Goal: Browse casually

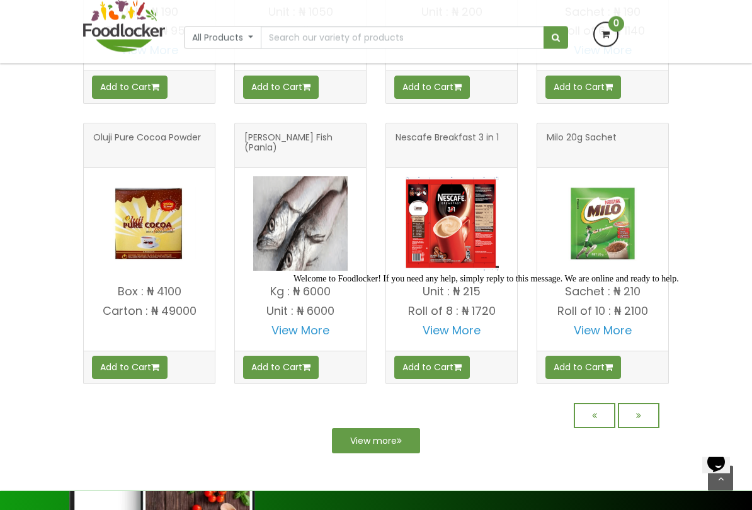
scroll to position [1037, 0]
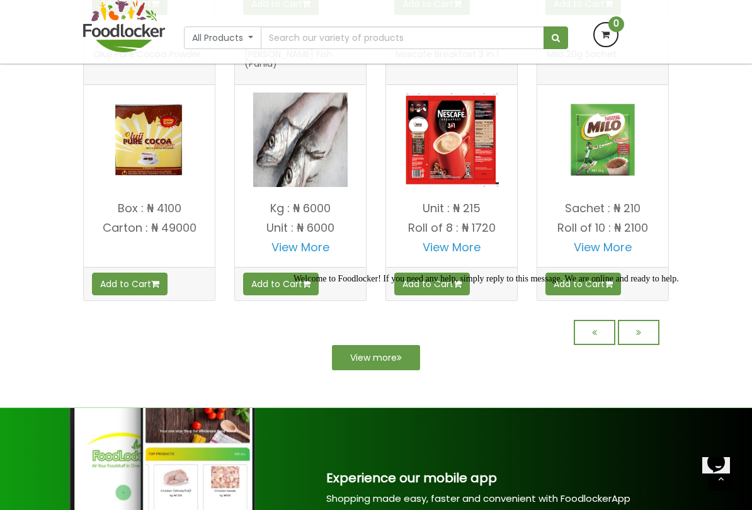
click at [373, 284] on div "Welcome to Foodlocker! If you need any help, simply reply to this message. We a…" at bounding box center [518, 279] width 451 height 10
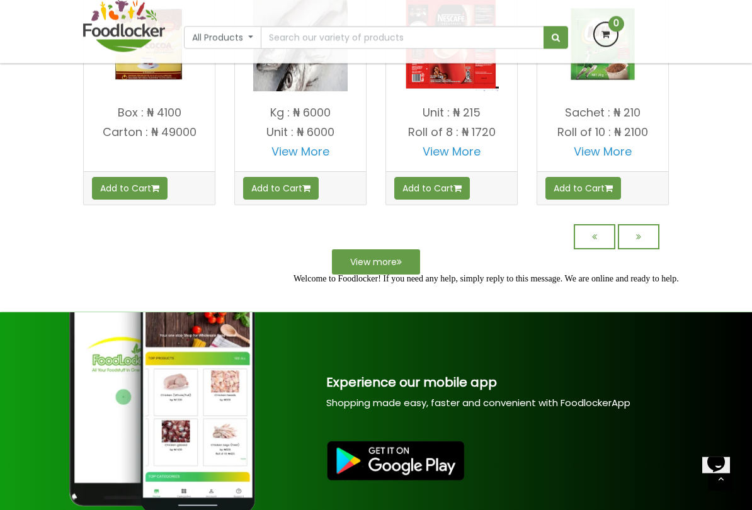
scroll to position [1133, 0]
click at [391, 204] on div "Add to Cart" at bounding box center [451, 187] width 131 height 33
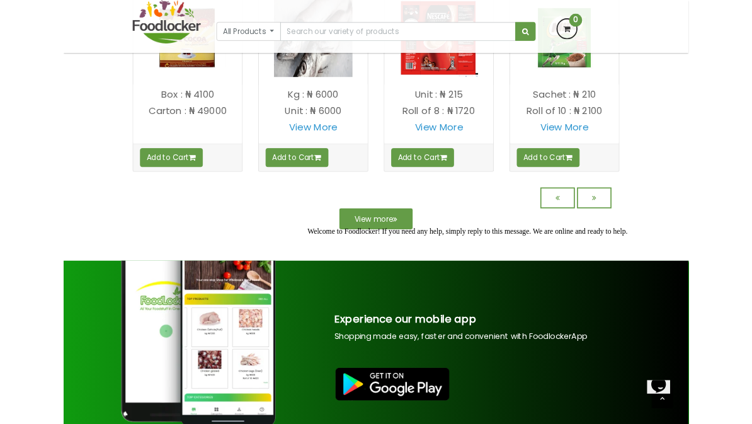
scroll to position [1130, 0]
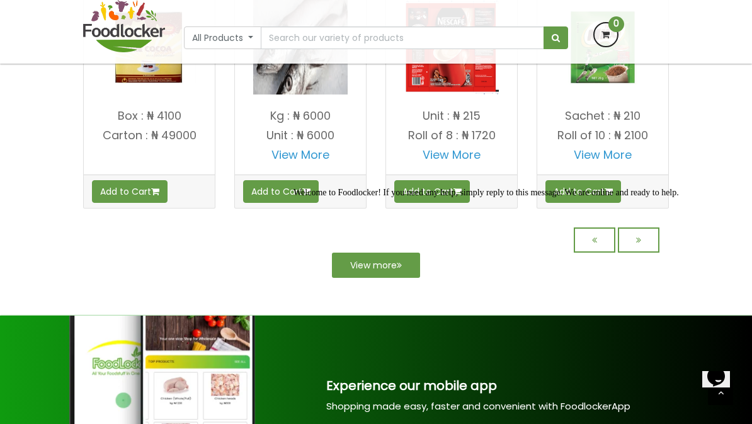
click at [396, 198] on div "Welcome to Foodlocker! If you need any help, simply reply to this message. We a…" at bounding box center [518, 193] width 451 height 10
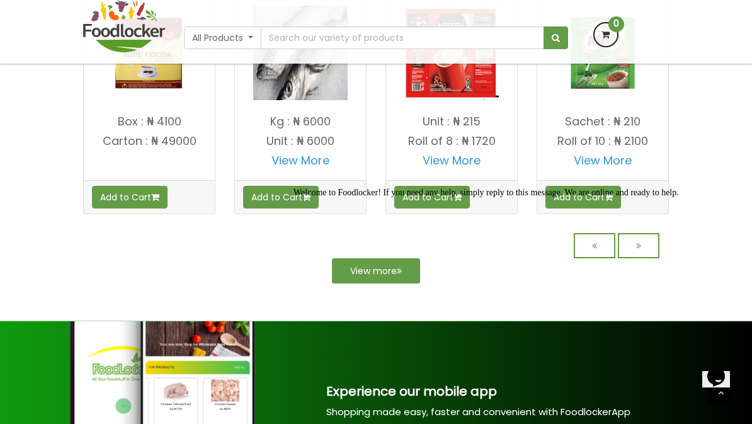
click at [636, 198] on div "Welcome to Foodlocker! If you need any help, simply reply to this message. We a…" at bounding box center [518, 193] width 451 height 10
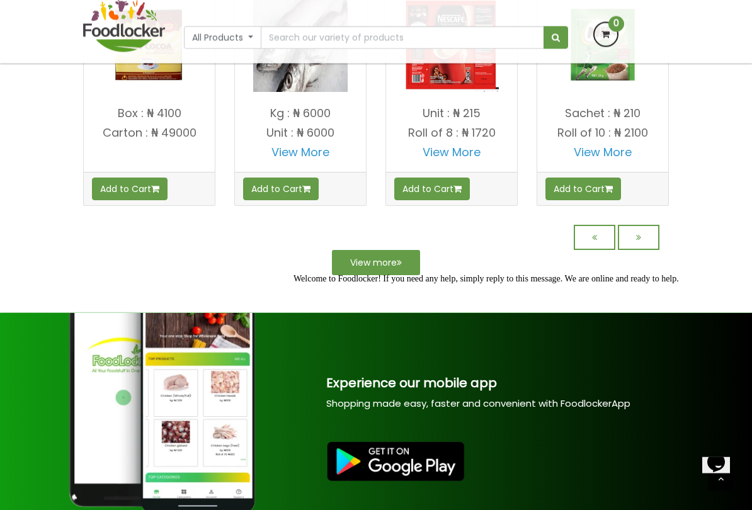
scroll to position [1133, 0]
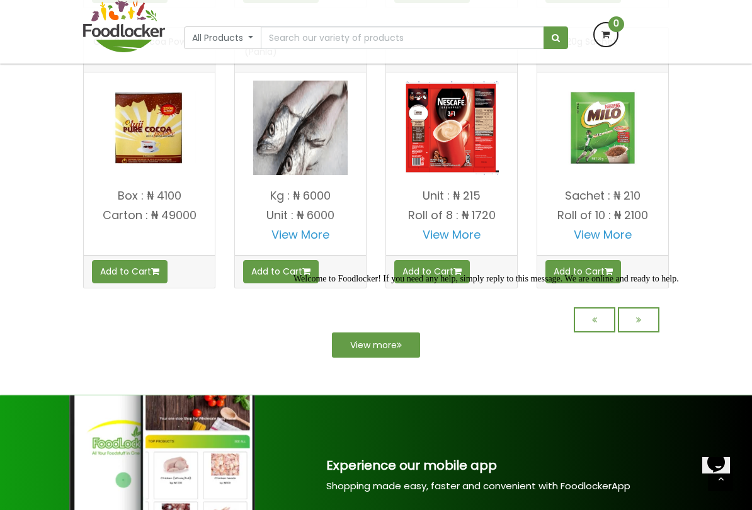
click at [241, 42] on button "All Products" at bounding box center [222, 37] width 77 height 23
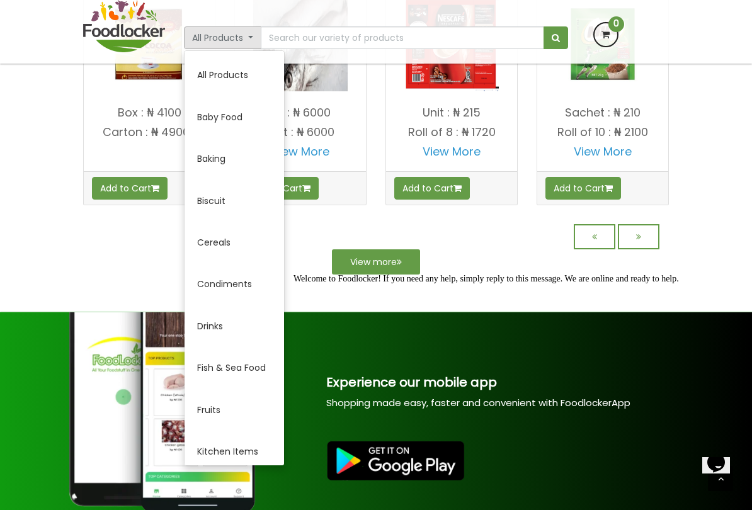
click at [247, 72] on link "All Products" at bounding box center [235, 75] width 100 height 42
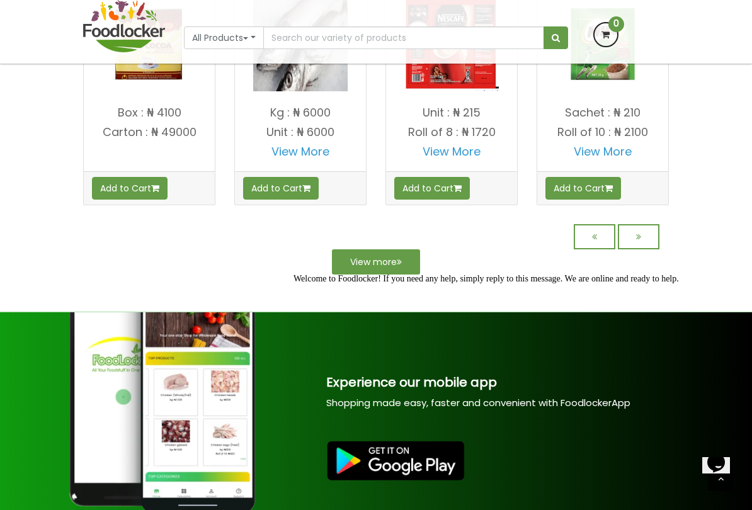
click at [251, 46] on button "All Products" at bounding box center [224, 37] width 80 height 23
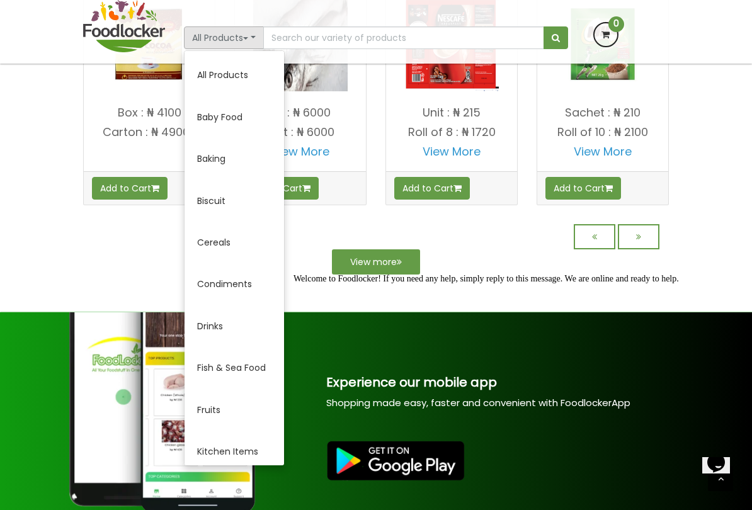
click at [251, 45] on div at bounding box center [376, 32] width 752 height 64
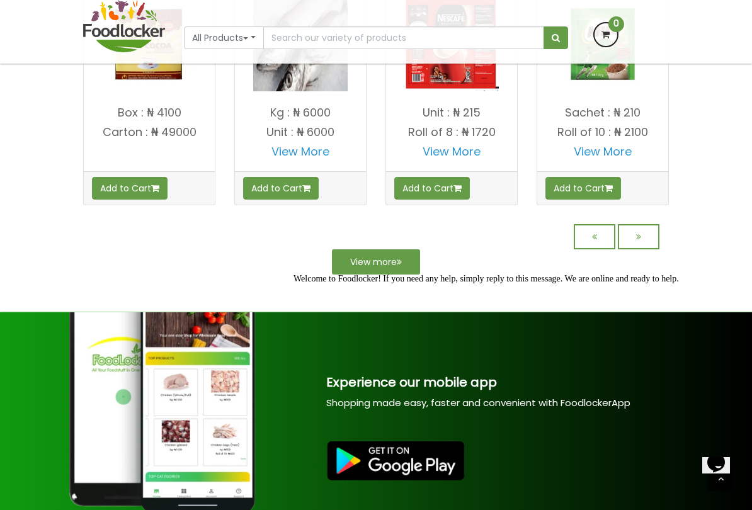
click at [252, 30] on button "All Products" at bounding box center [224, 37] width 80 height 23
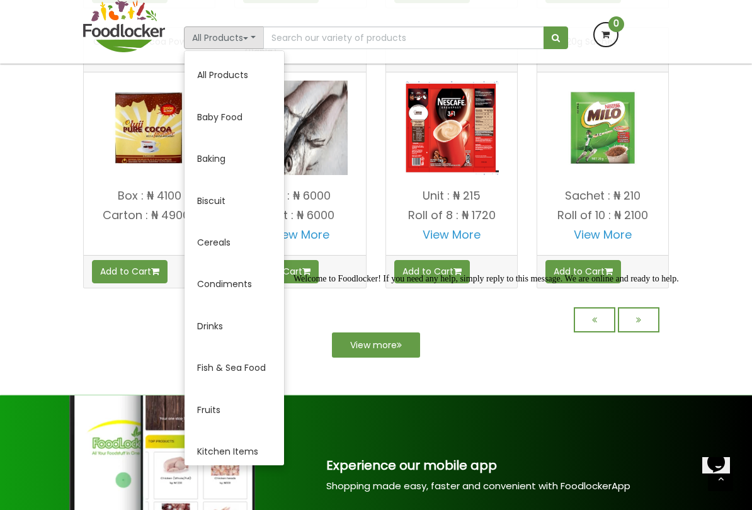
click at [221, 34] on div at bounding box center [376, 32] width 752 height 64
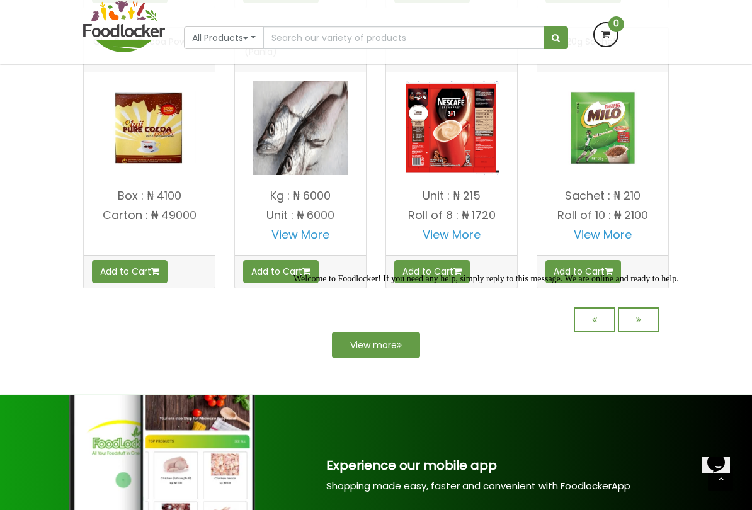
click at [256, 35] on button "All Products" at bounding box center [224, 37] width 80 height 23
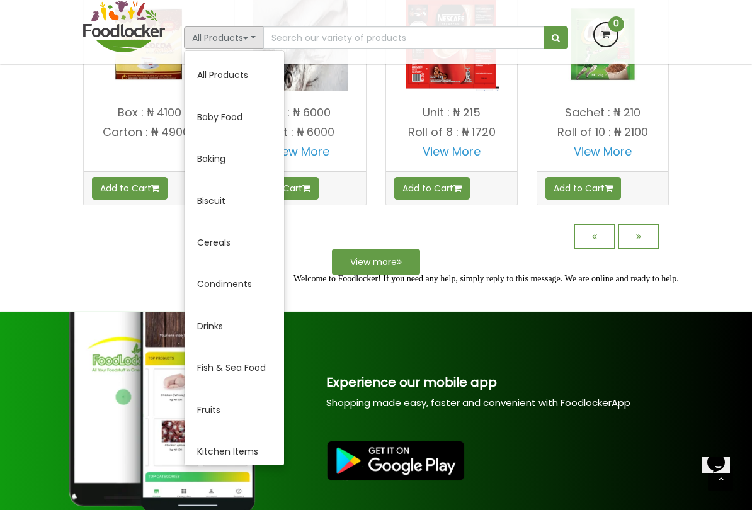
click at [249, 32] on div at bounding box center [376, 32] width 752 height 64
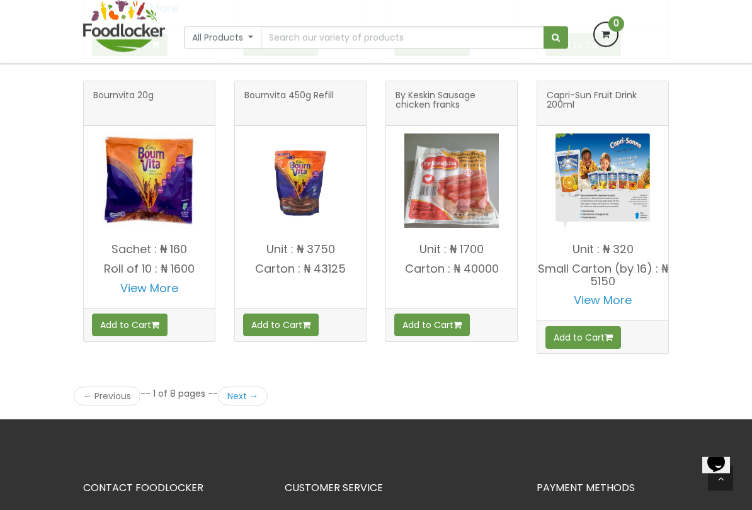
scroll to position [1658, 0]
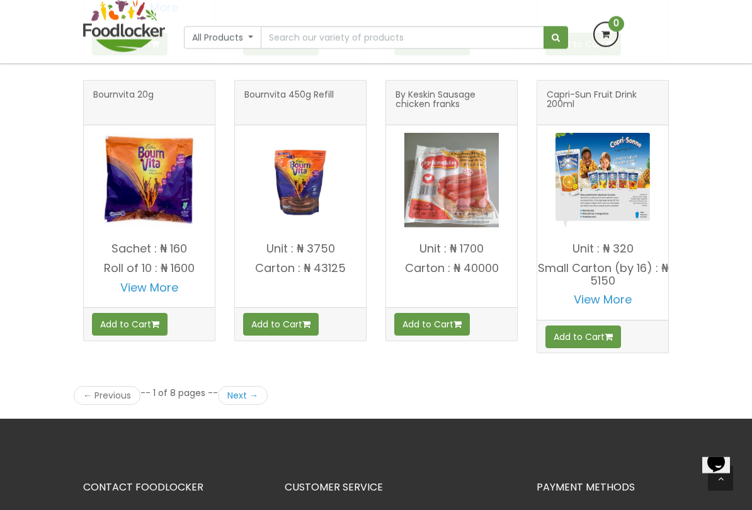
click at [248, 387] on link "Next →" at bounding box center [243, 396] width 50 height 19
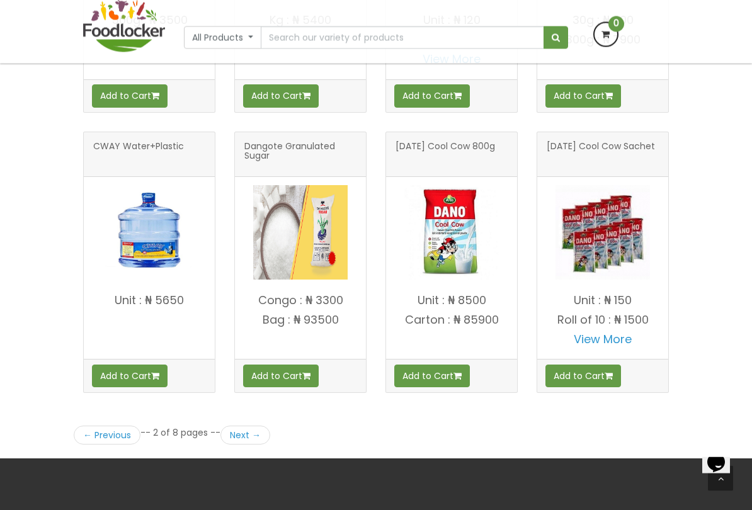
scroll to position [1611, 0]
click at [243, 426] on link "Next →" at bounding box center [245, 435] width 50 height 19
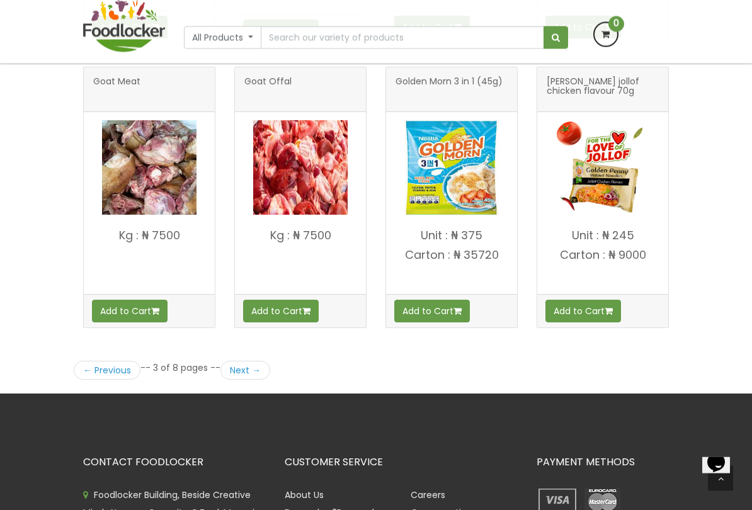
scroll to position [1676, 0]
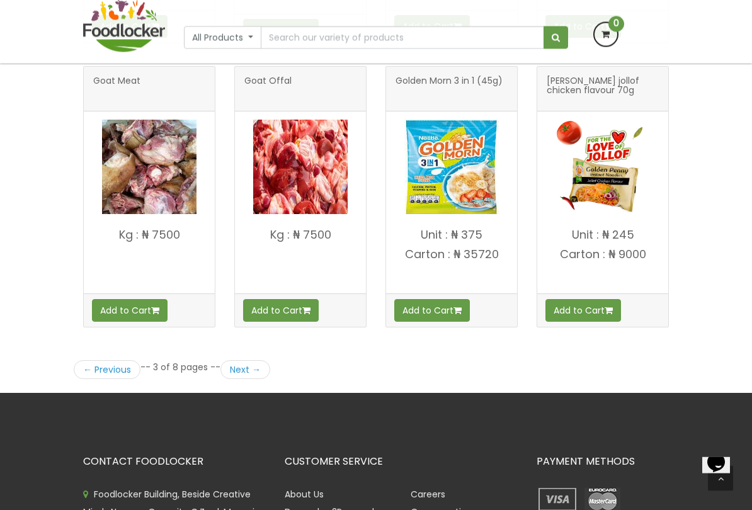
click at [241, 361] on link "Next →" at bounding box center [245, 370] width 50 height 19
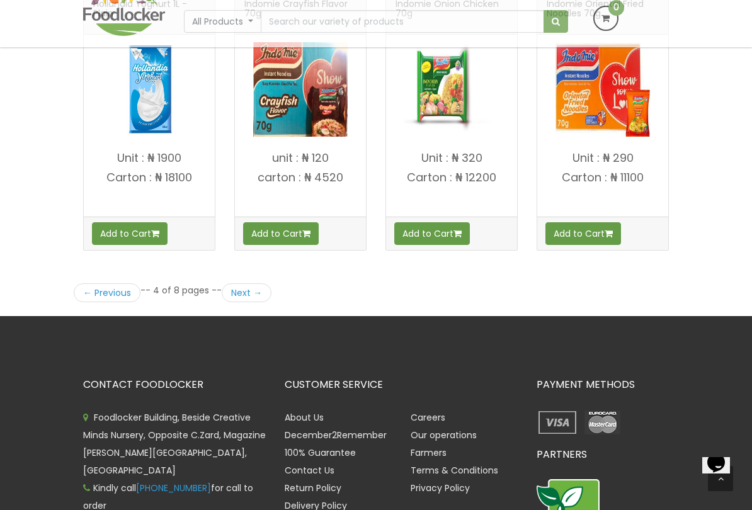
scroll to position [1750, 0]
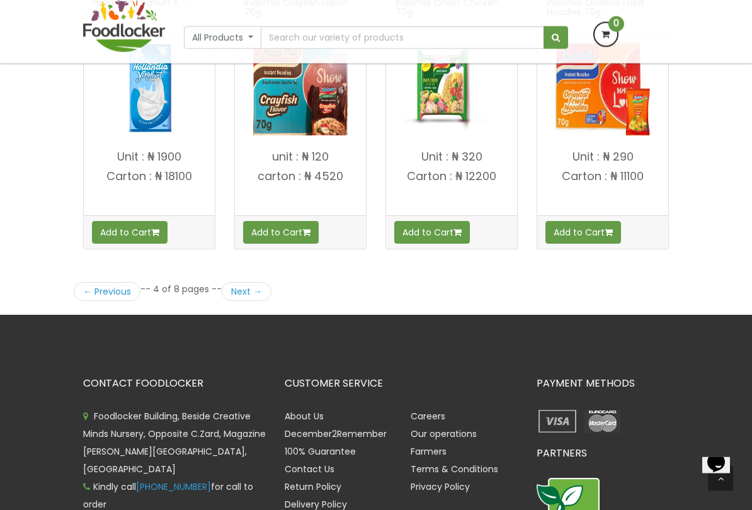
click at [241, 283] on link "Next →" at bounding box center [247, 292] width 50 height 19
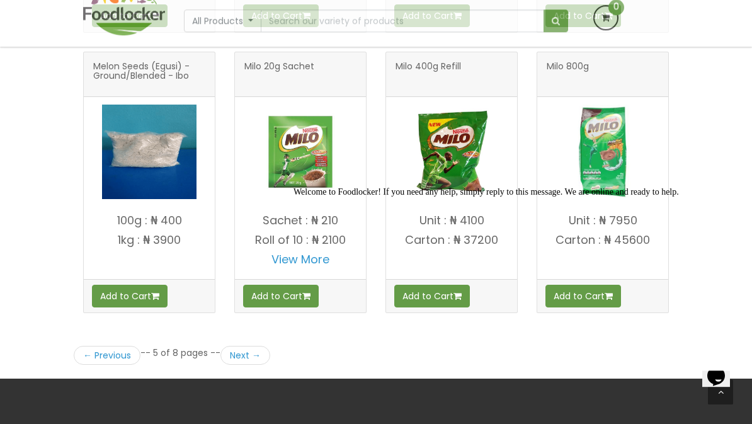
scroll to position [1722, 0]
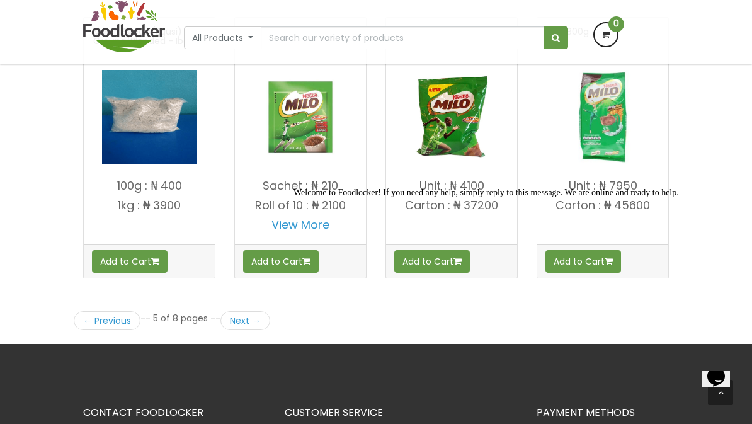
click at [715, 386] on icon "Chat widget" at bounding box center [716, 376] width 18 height 19
